Goal: Information Seeking & Learning: Learn about a topic

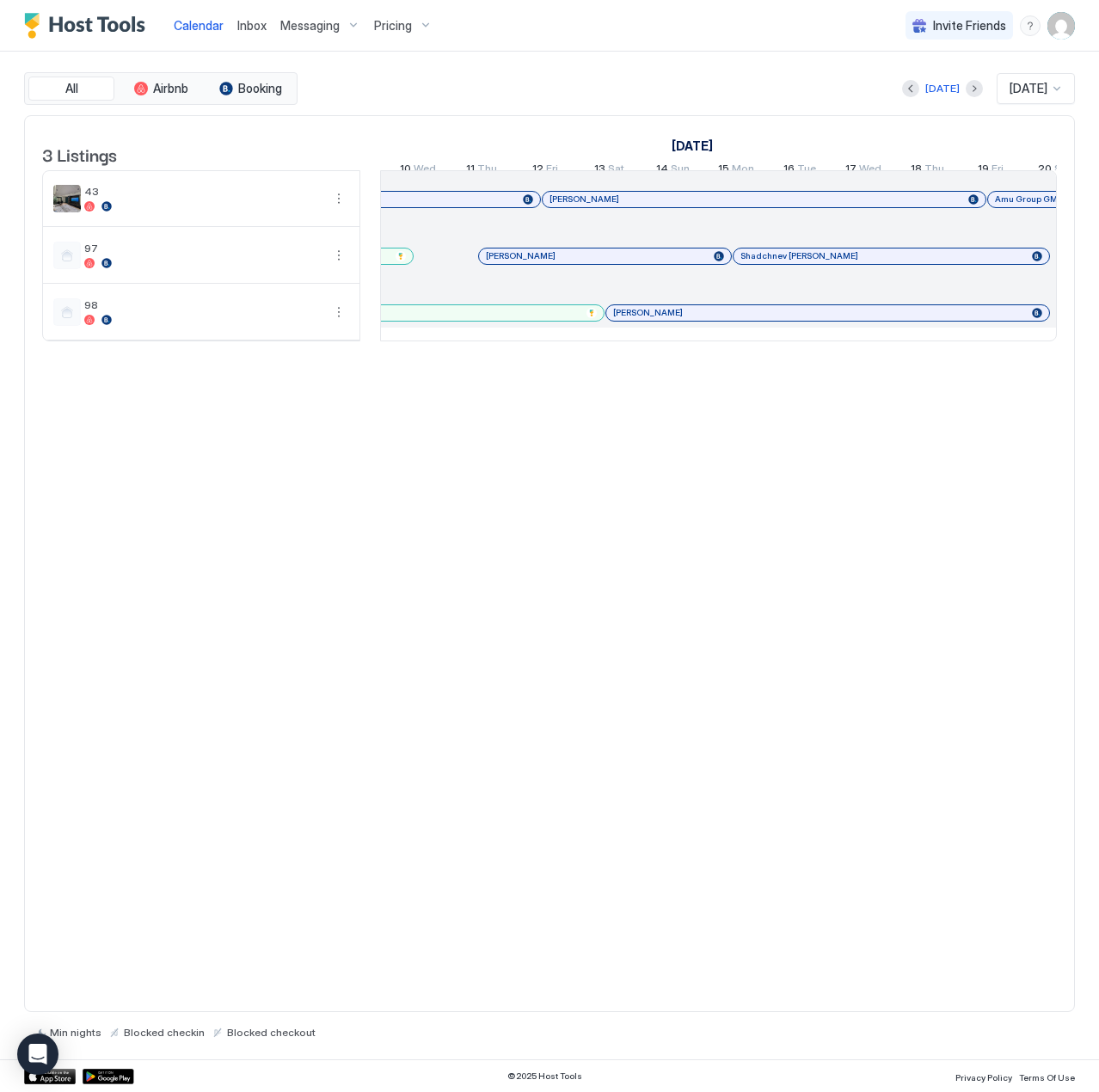
scroll to position [0, 855]
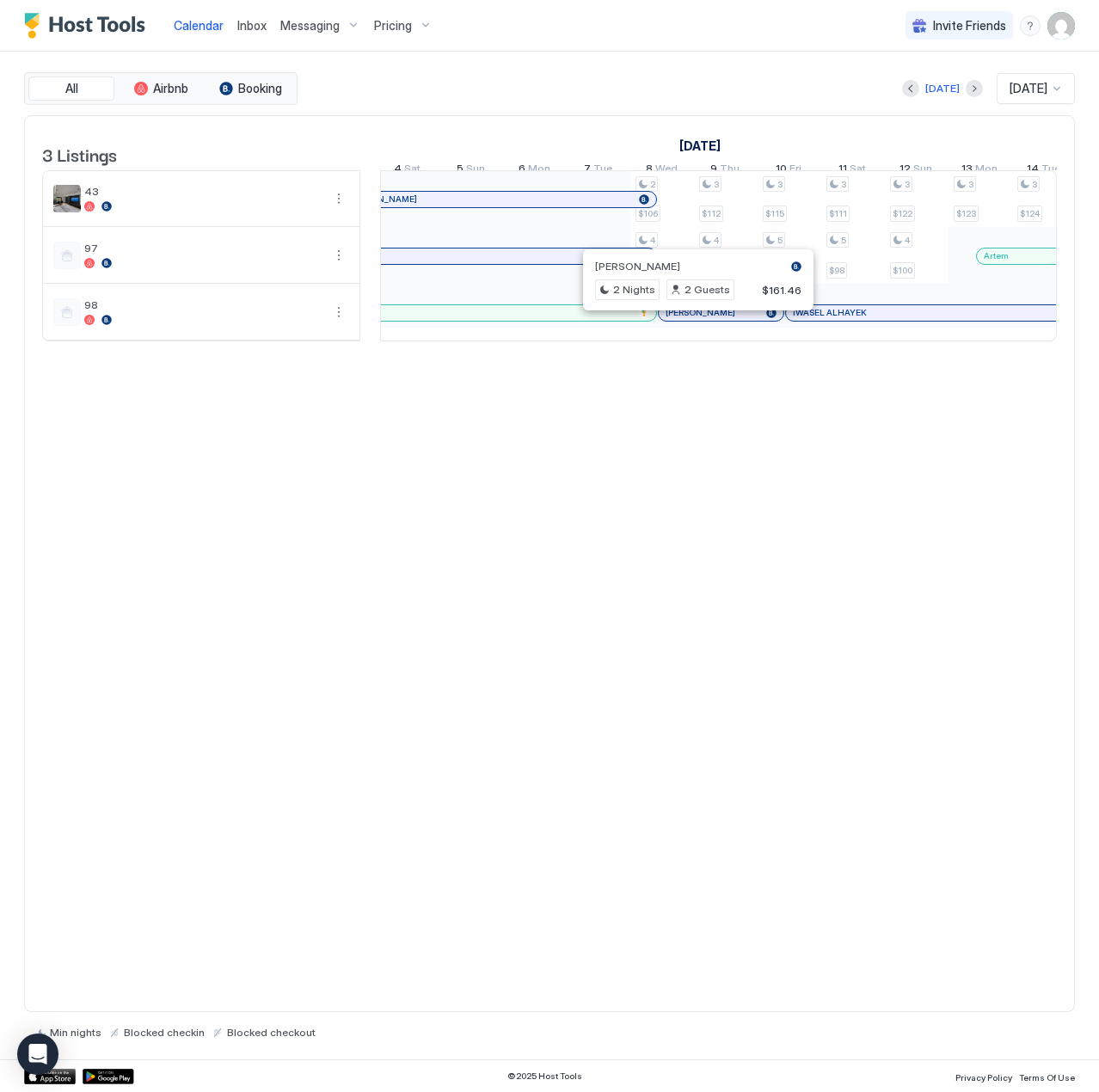
click at [692, 320] on div at bounding box center [692, 313] width 14 height 14
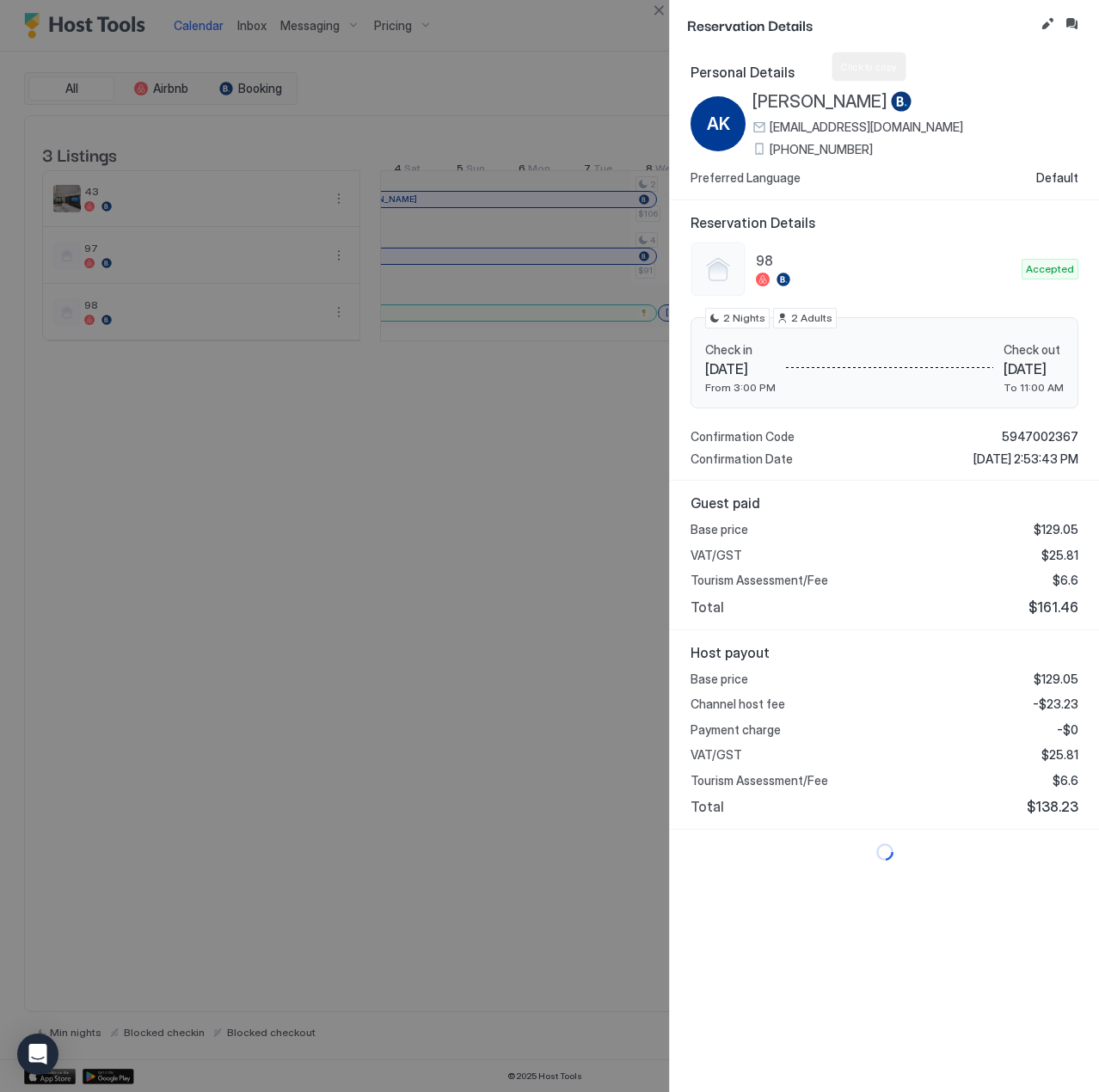
click at [888, 94] on span "[PERSON_NAME]" at bounding box center [820, 101] width 135 height 22
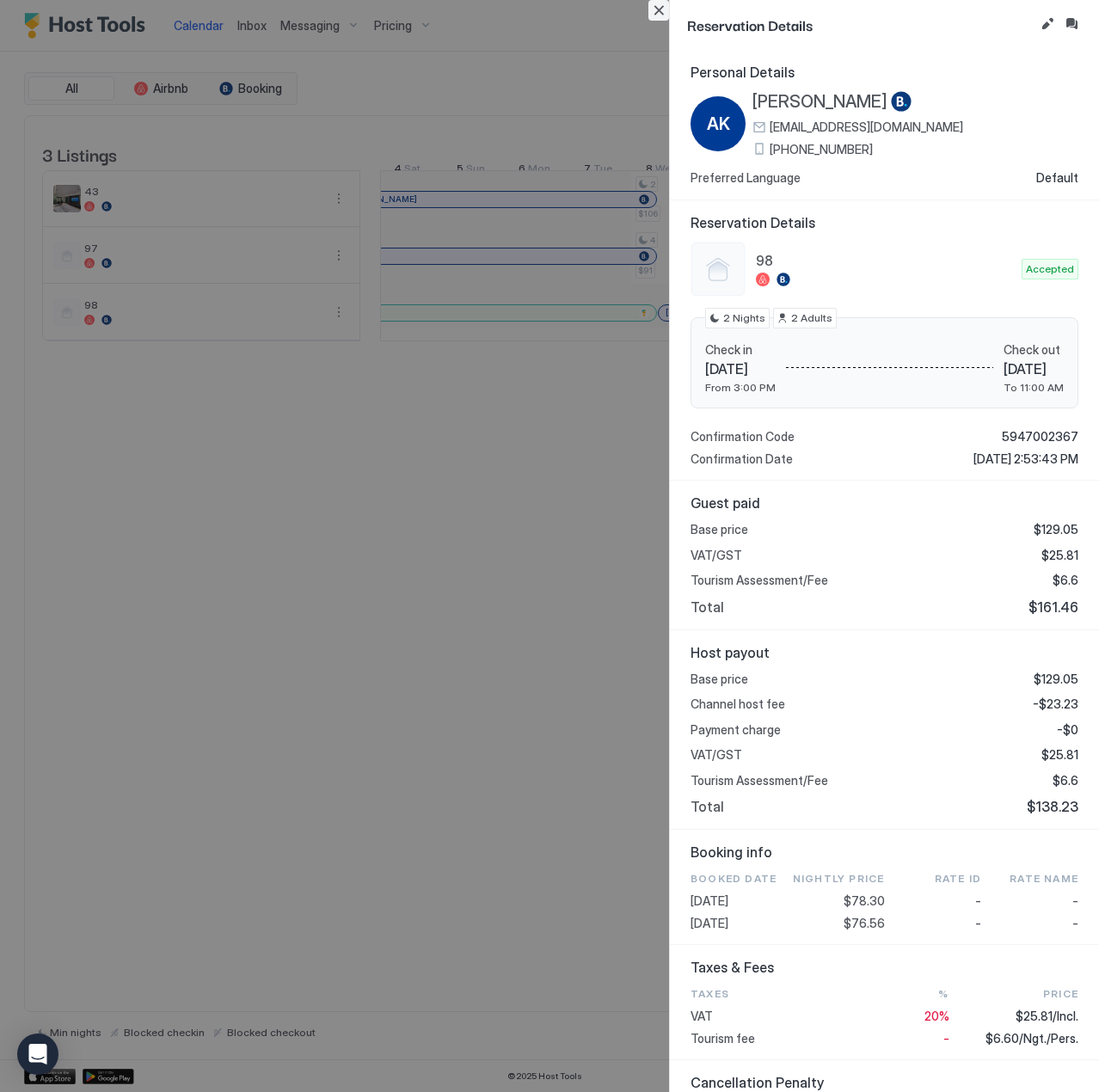
click at [654, 12] on button "Close" at bounding box center [659, 10] width 21 height 21
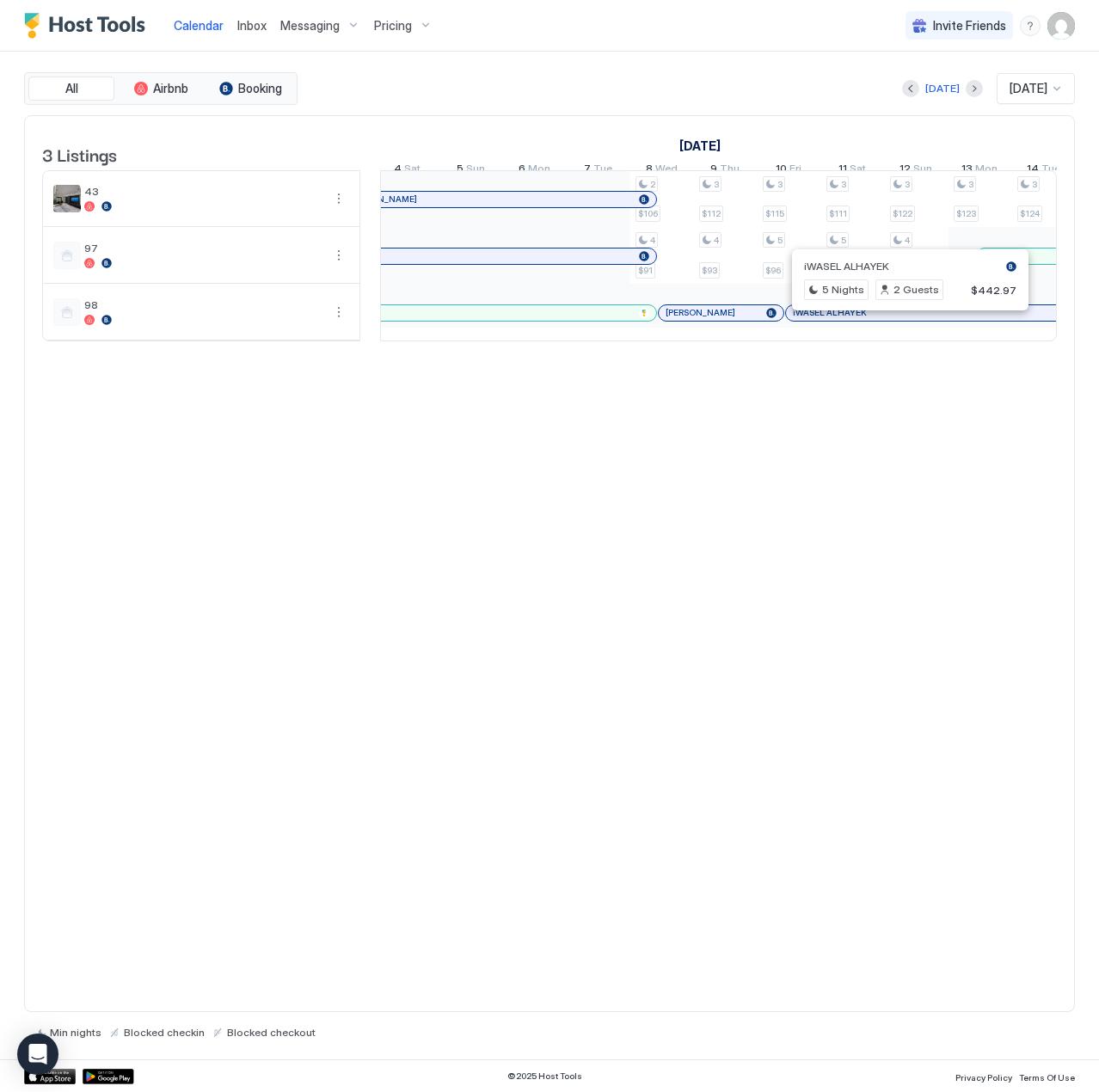
click at [902, 320] on div at bounding box center [902, 313] width 14 height 14
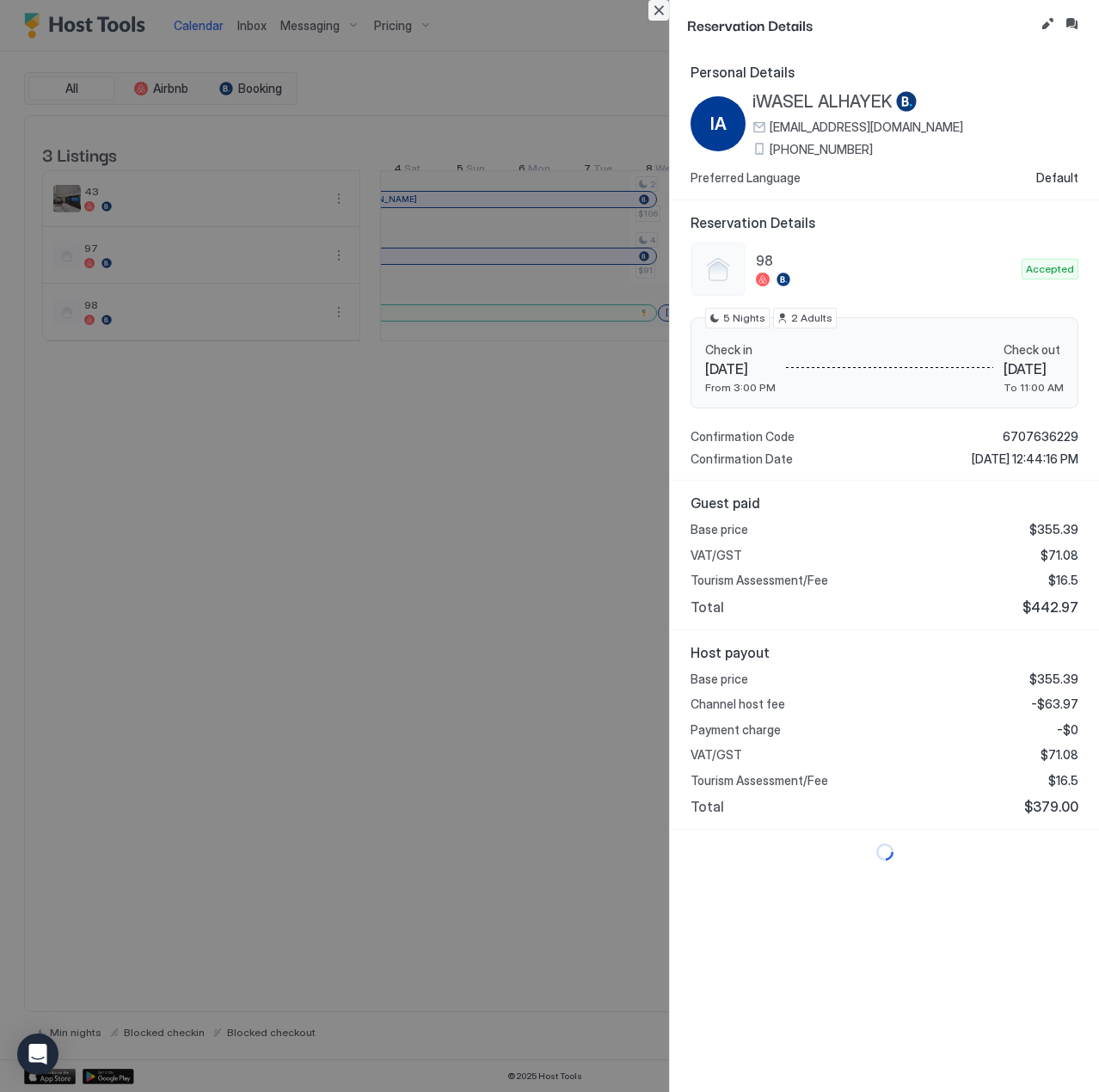
click at [660, 13] on button "Close" at bounding box center [659, 10] width 21 height 21
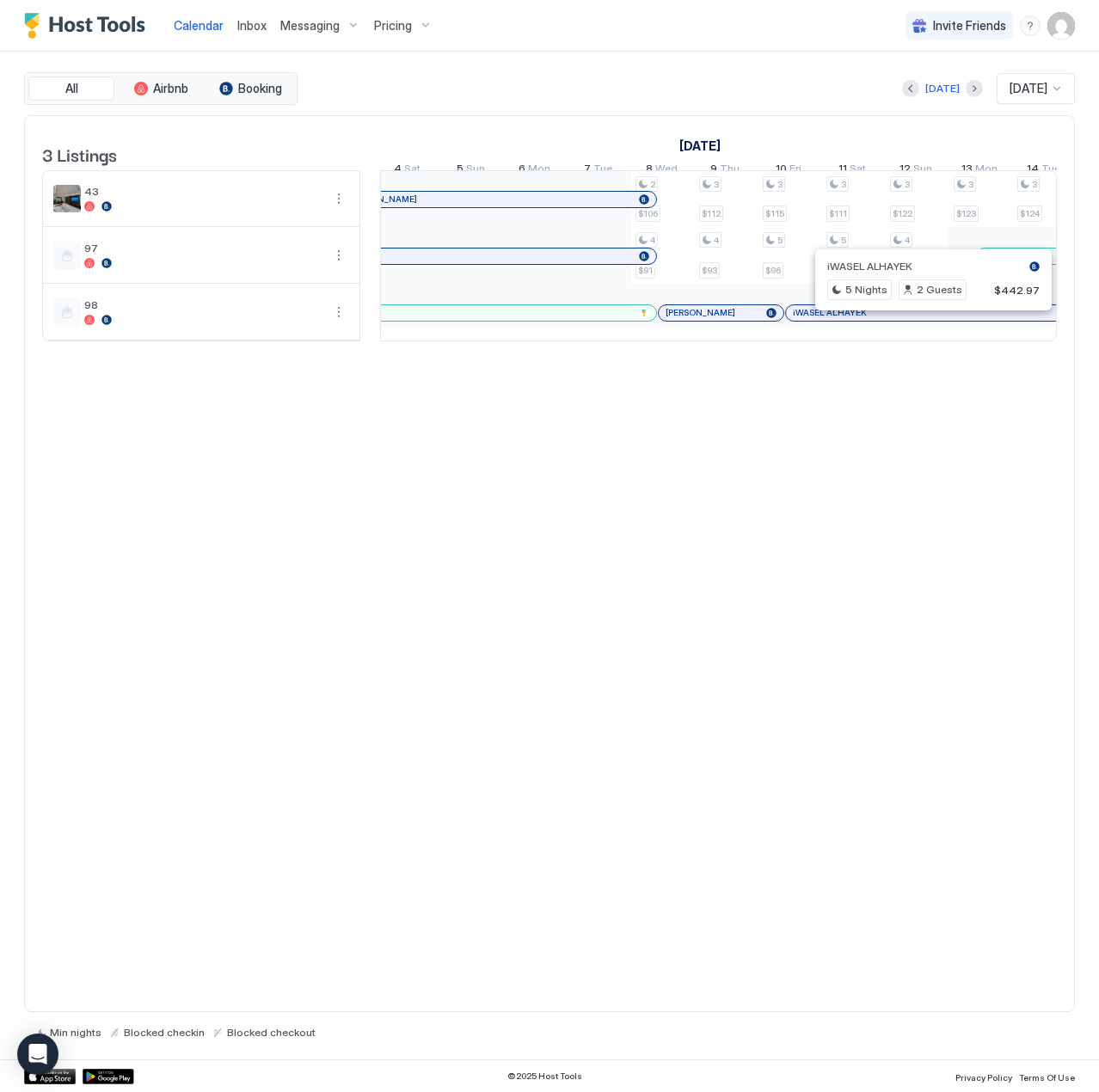
click at [927, 320] on div at bounding box center [927, 313] width 14 height 14
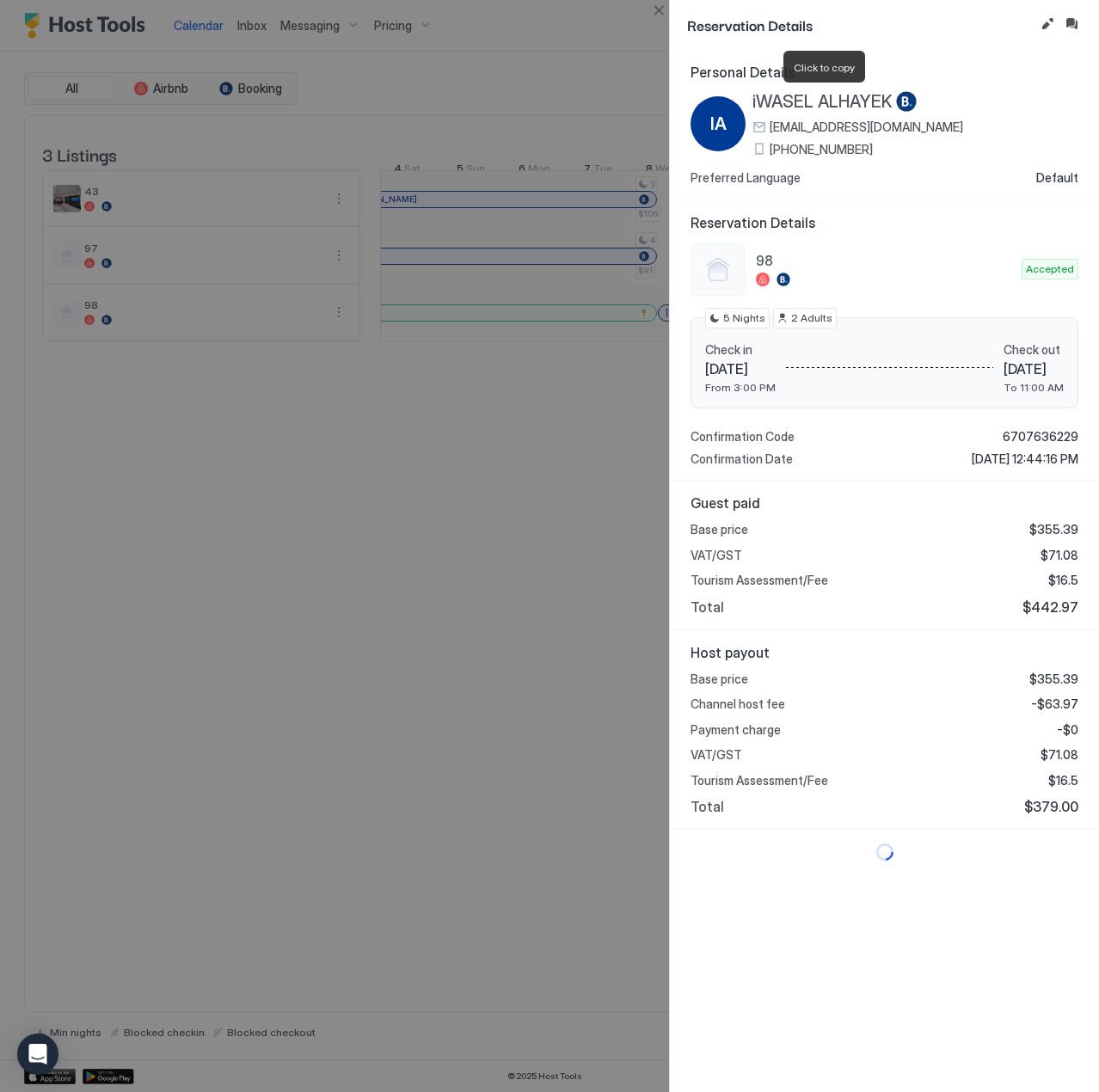
click at [823, 101] on span "iWASEL ALHAYEK" at bounding box center [823, 101] width 140 height 22
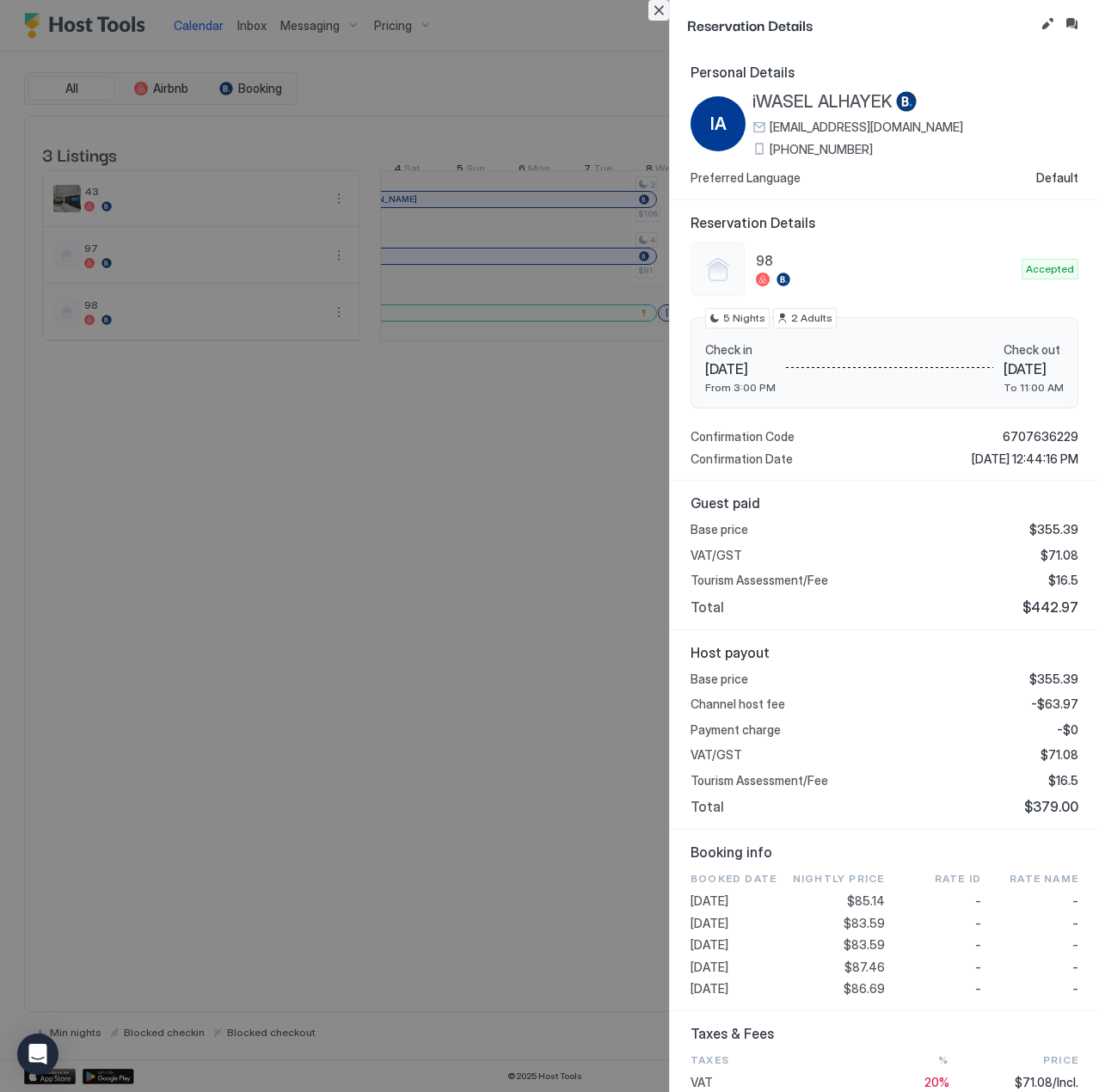
click at [664, 11] on button "Close" at bounding box center [659, 10] width 21 height 21
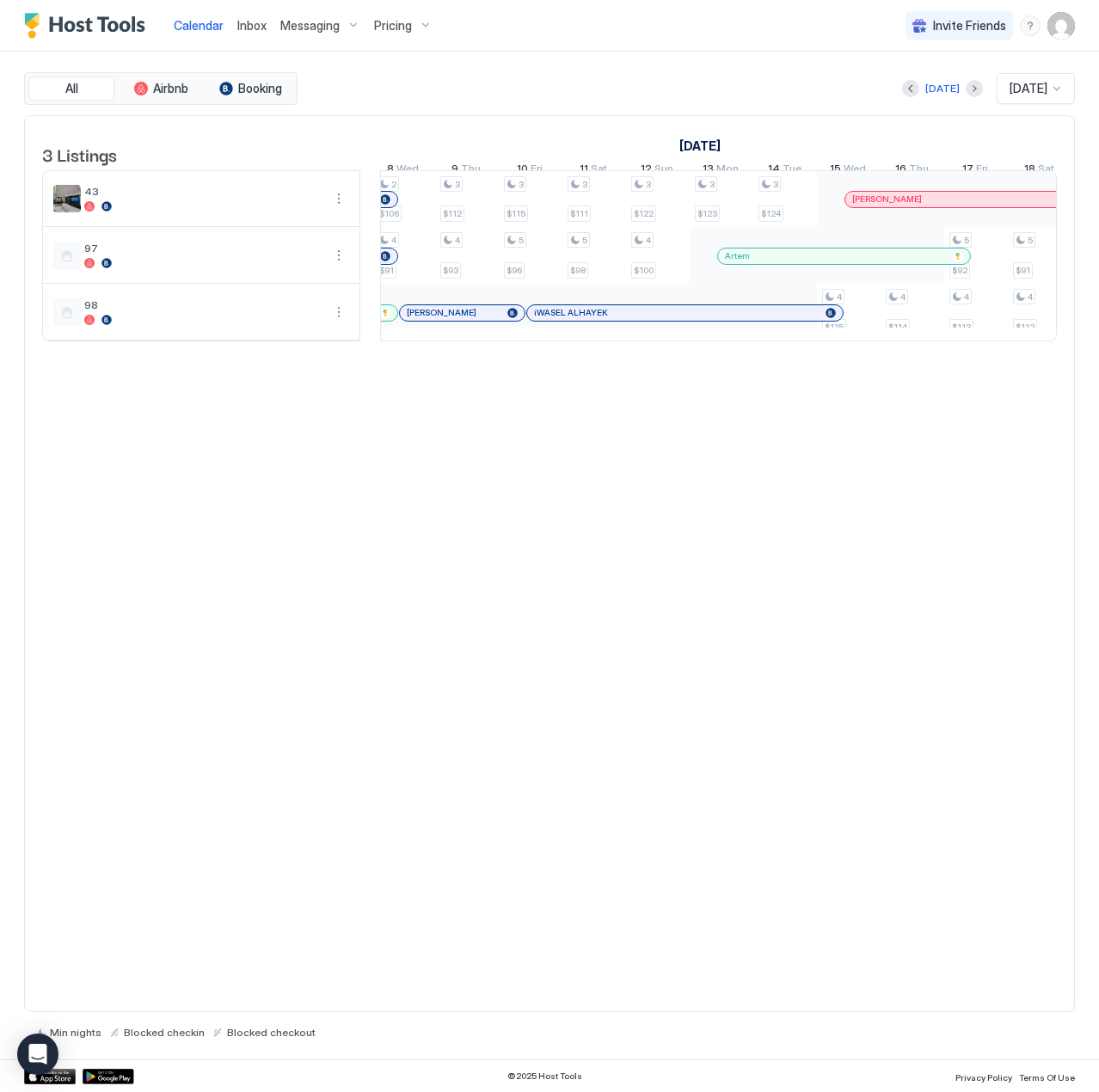
scroll to position [0, 2635]
